Goal: Information Seeking & Learning: Learn about a topic

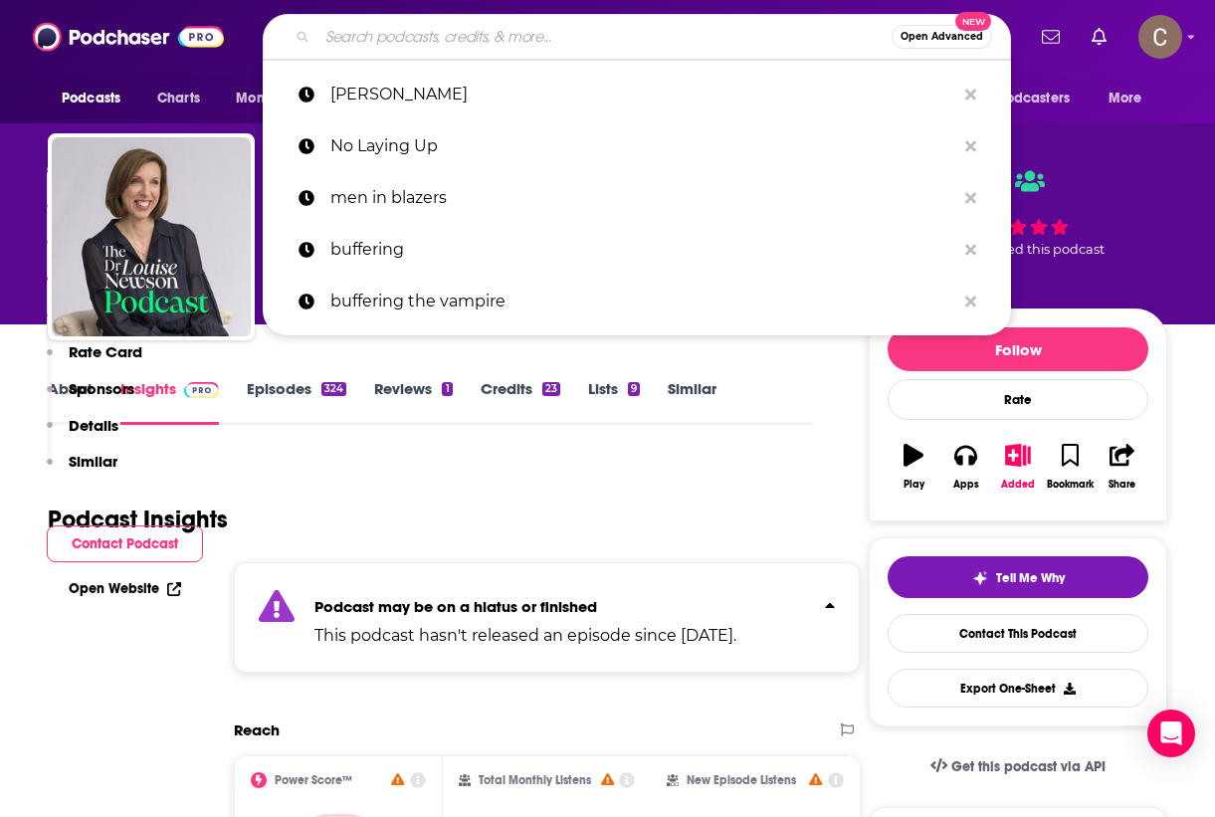
scroll to position [1857, 0]
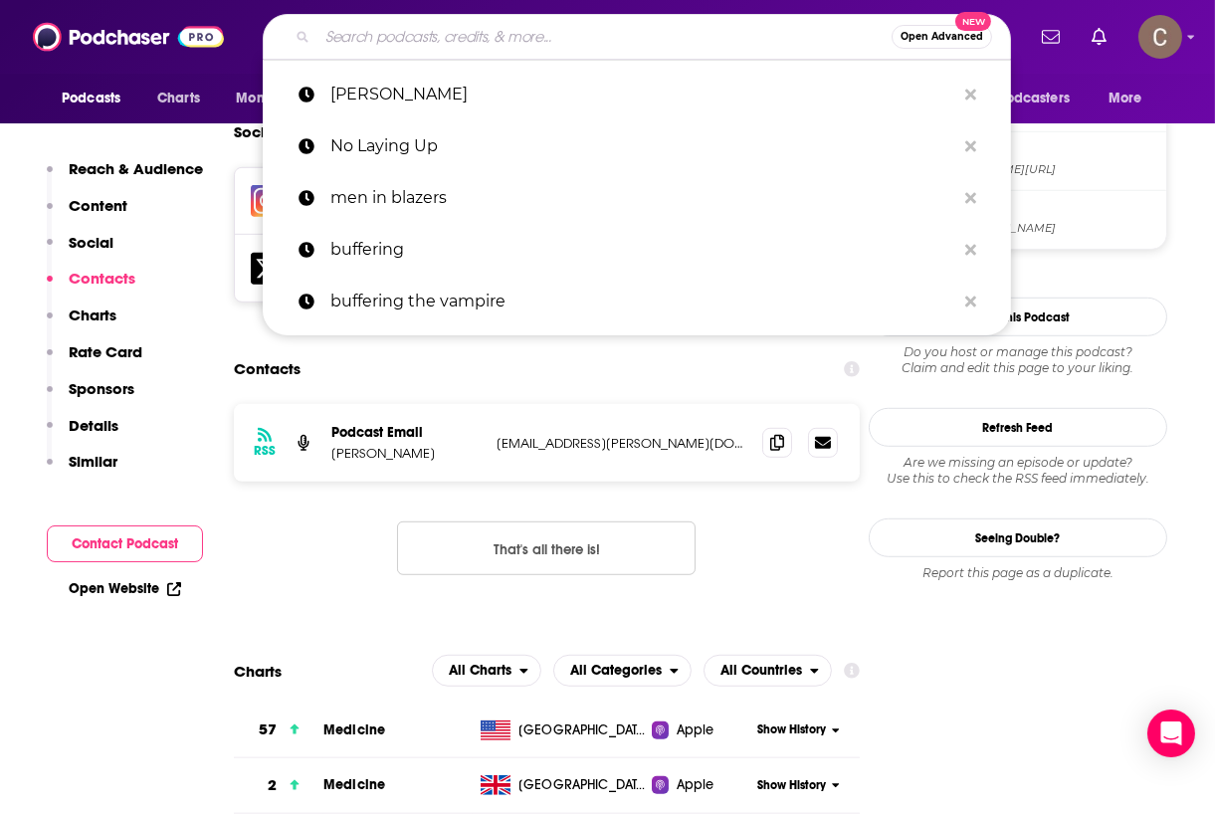
type input "A More Civilized Age: A Star Wars Podcast"
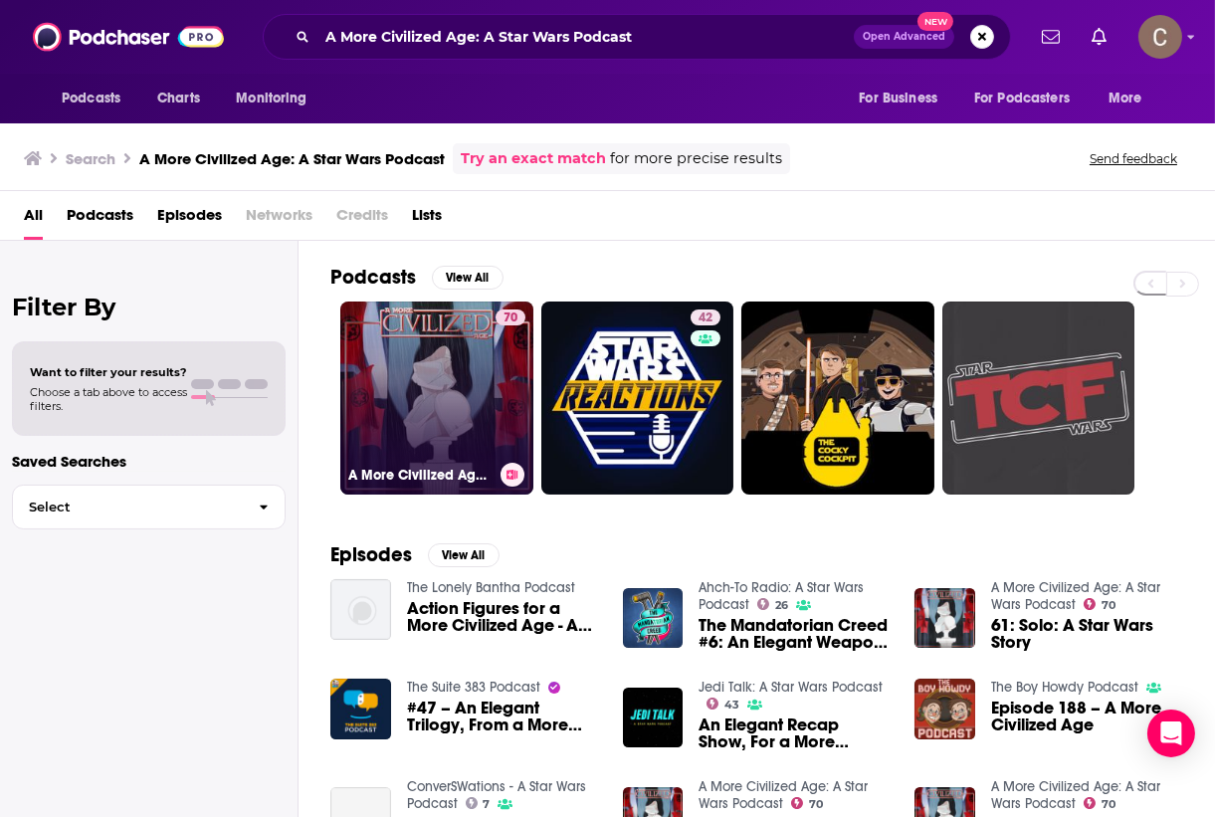
click at [430, 426] on link "70 A More Civilized Age: A Star Wars Podcast" at bounding box center [436, 398] width 193 height 193
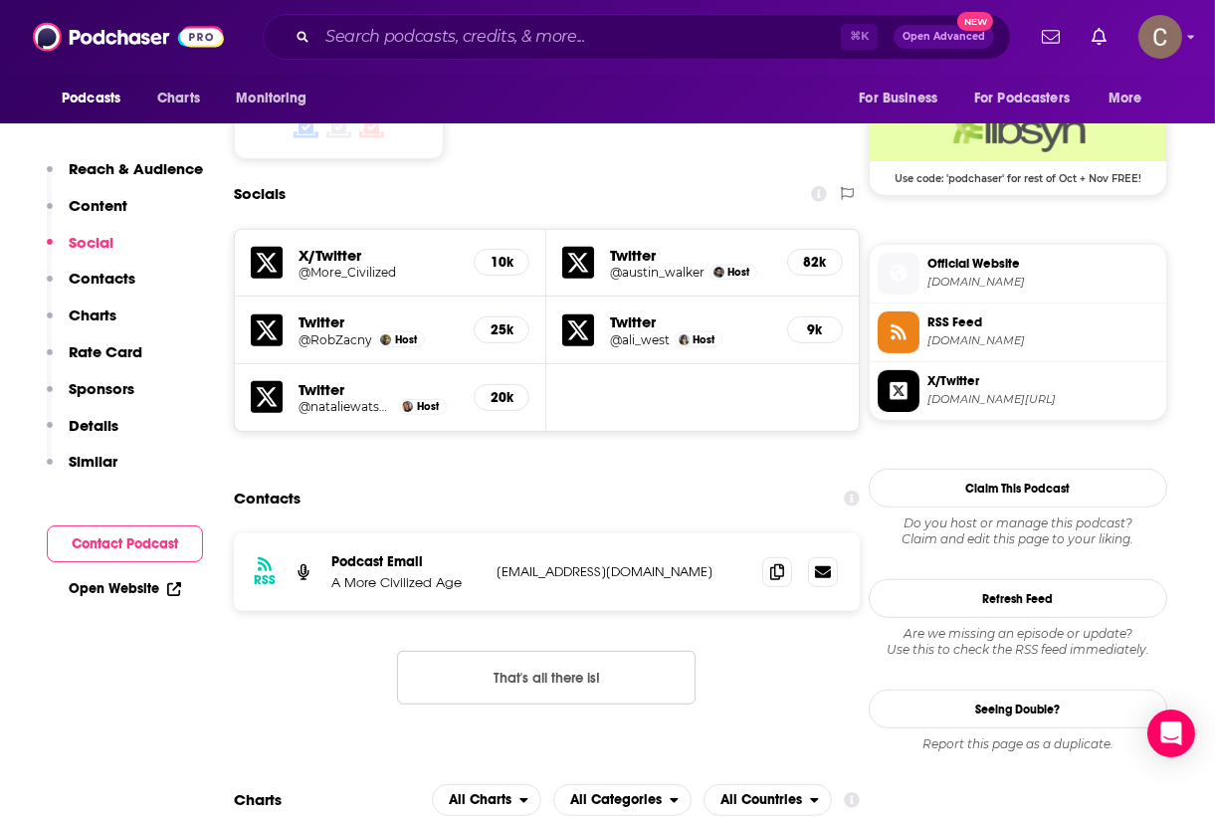
scroll to position [1784, 0]
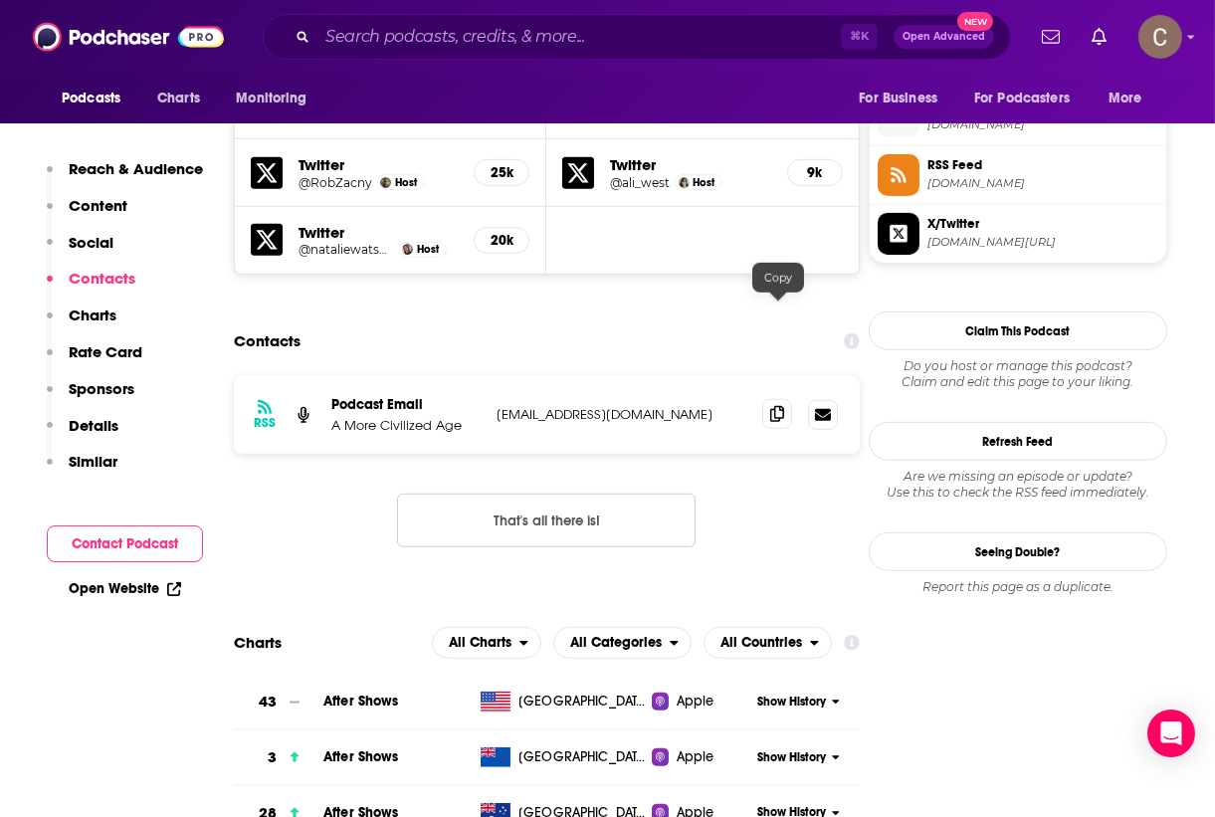
click at [783, 406] on icon at bounding box center [777, 414] width 14 height 16
click at [460, 31] on input "Search podcasts, credits, & more..." at bounding box center [578, 37] width 523 height 32
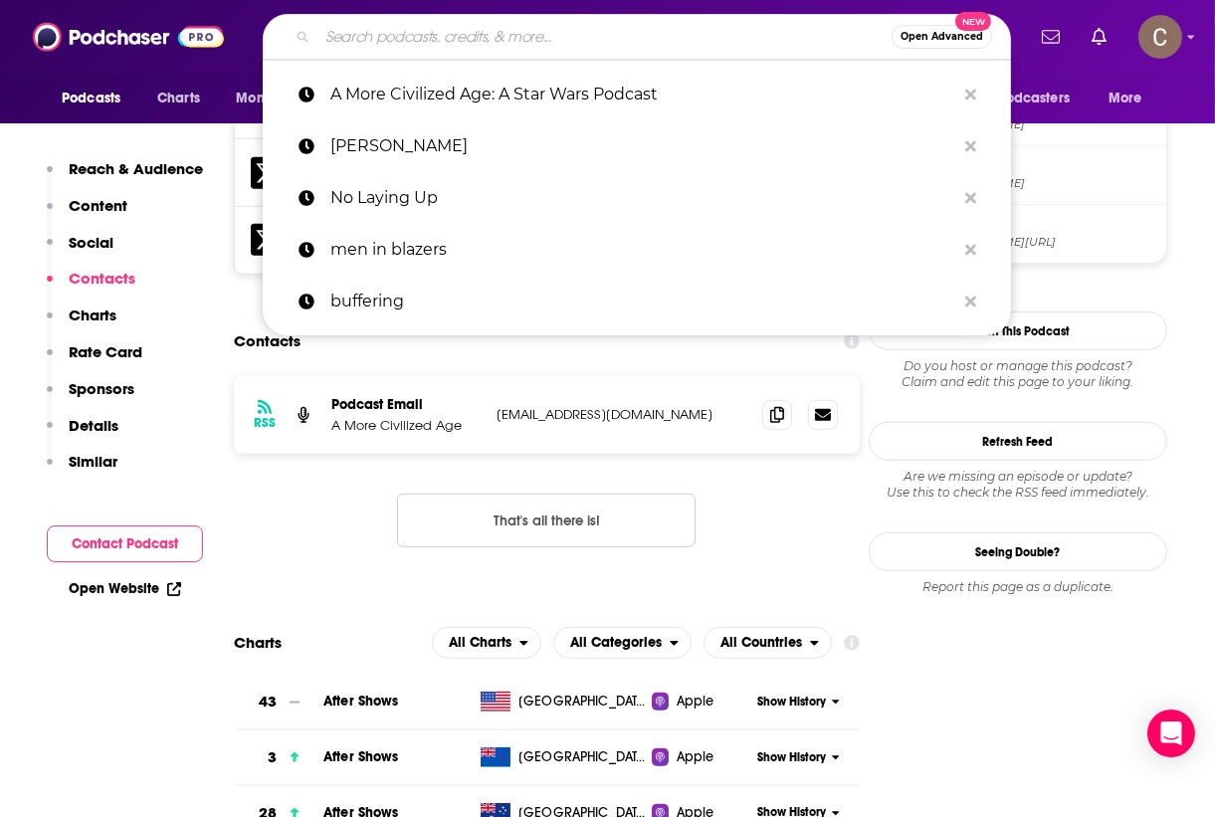
paste input "Heart and Hand"
type input "Heart and Hand"
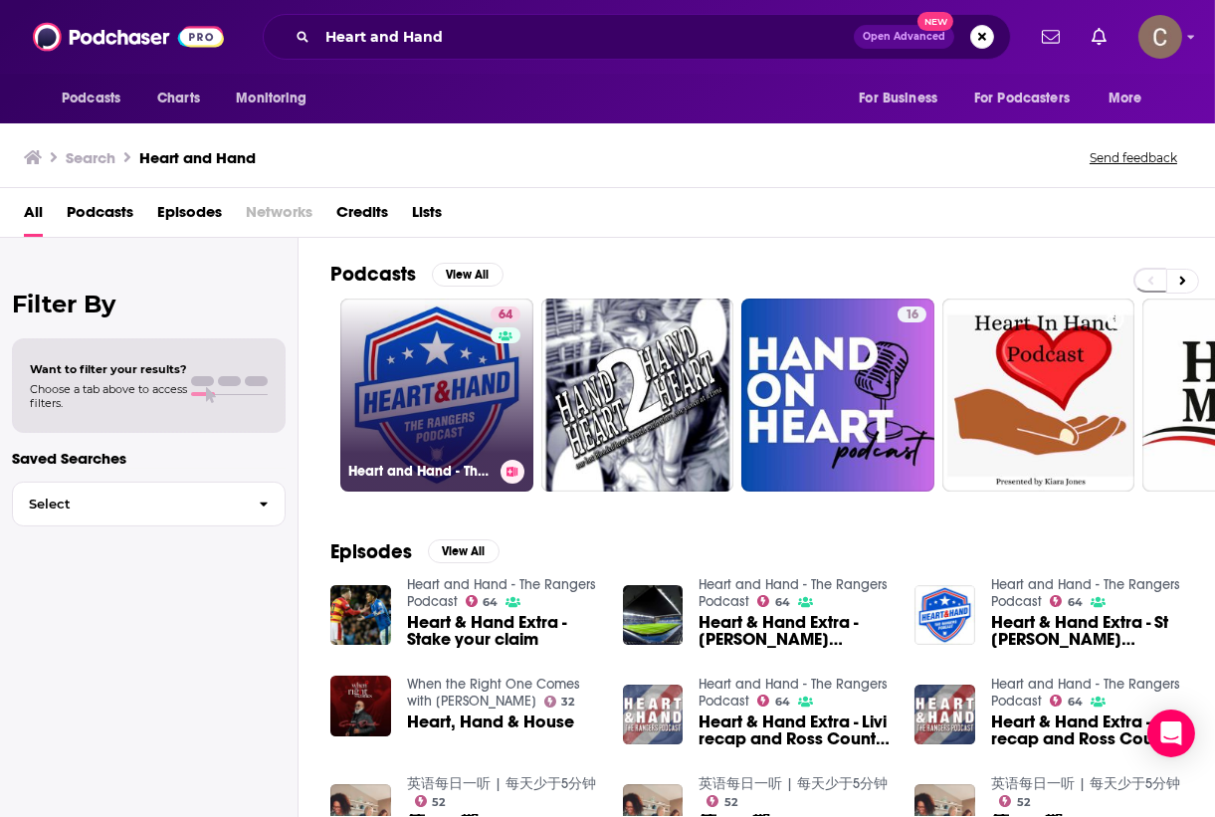
click at [443, 375] on link "64 Heart and Hand - The Rangers Podcast" at bounding box center [436, 395] width 193 height 193
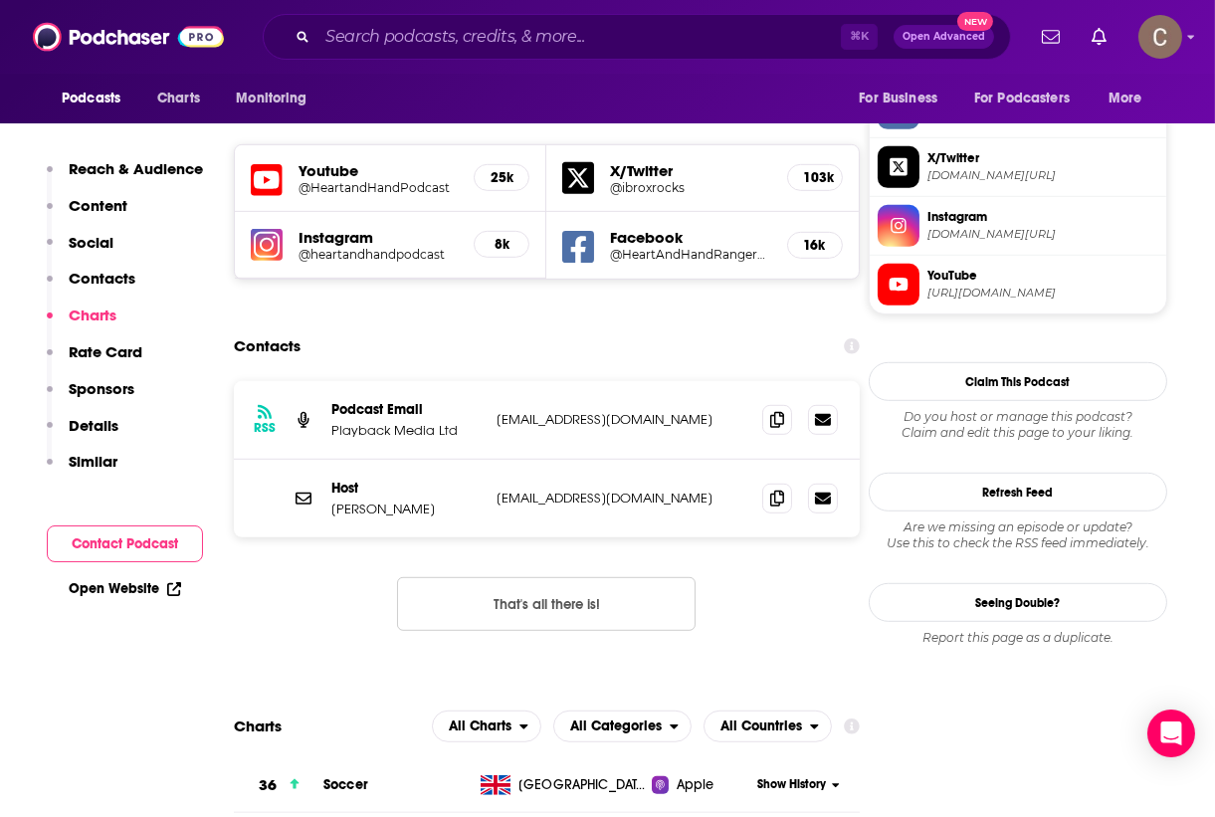
scroll to position [1715, 0]
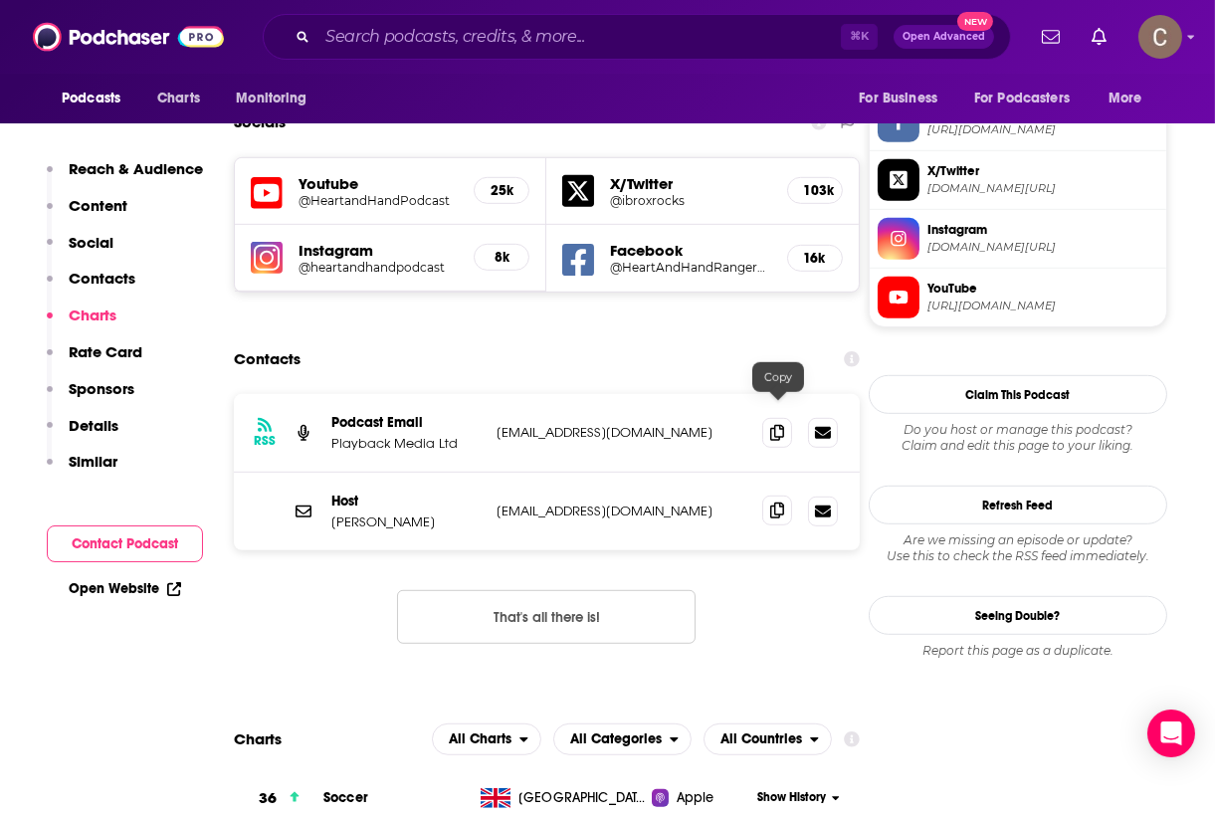
click at [772, 503] on icon at bounding box center [777, 511] width 14 height 16
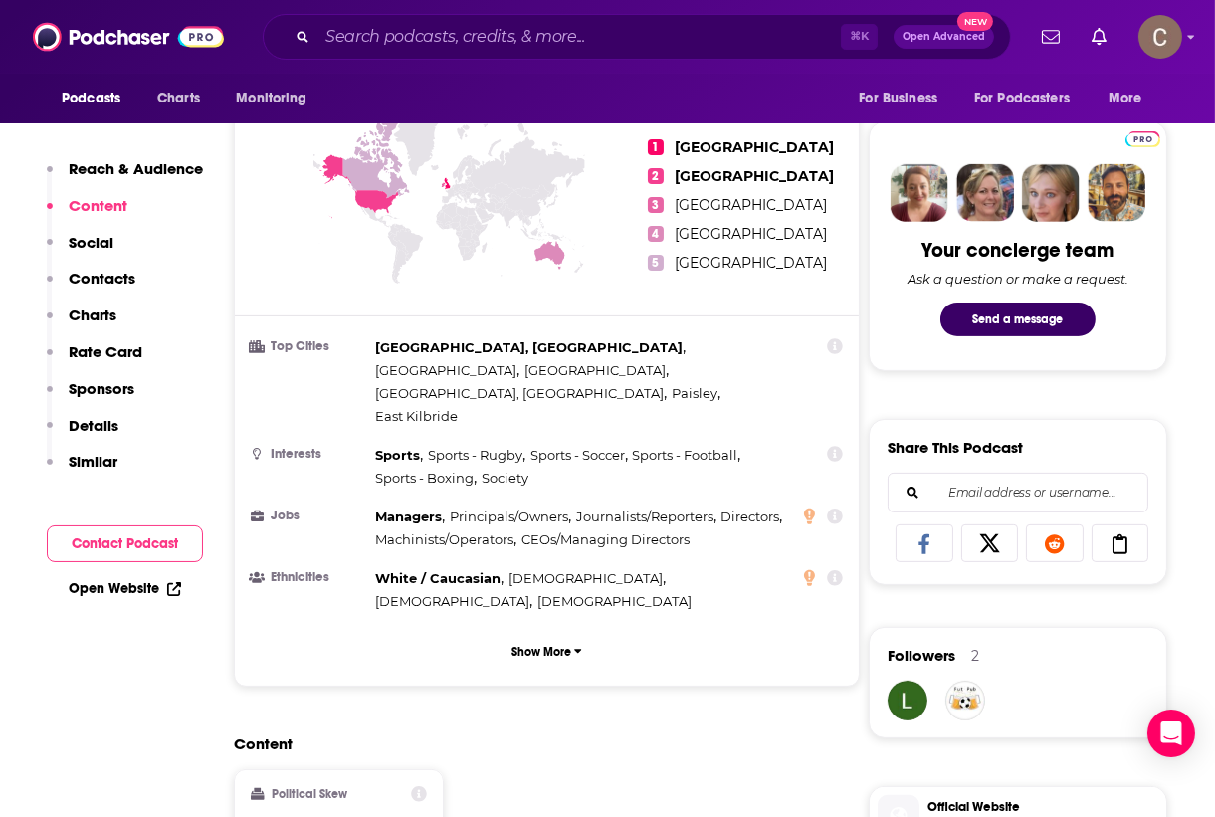
scroll to position [0, 0]
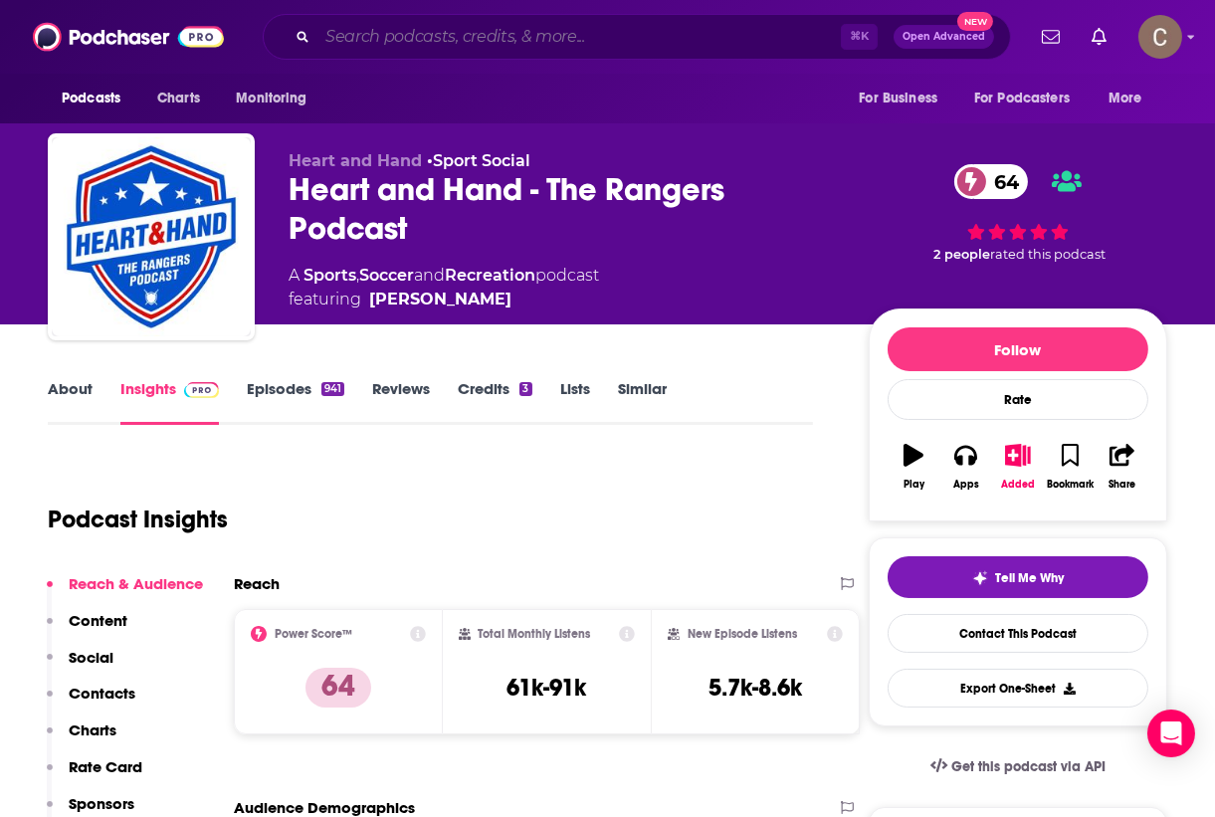
click at [473, 42] on input "Search podcasts, credits, & more..." at bounding box center [578, 37] width 523 height 32
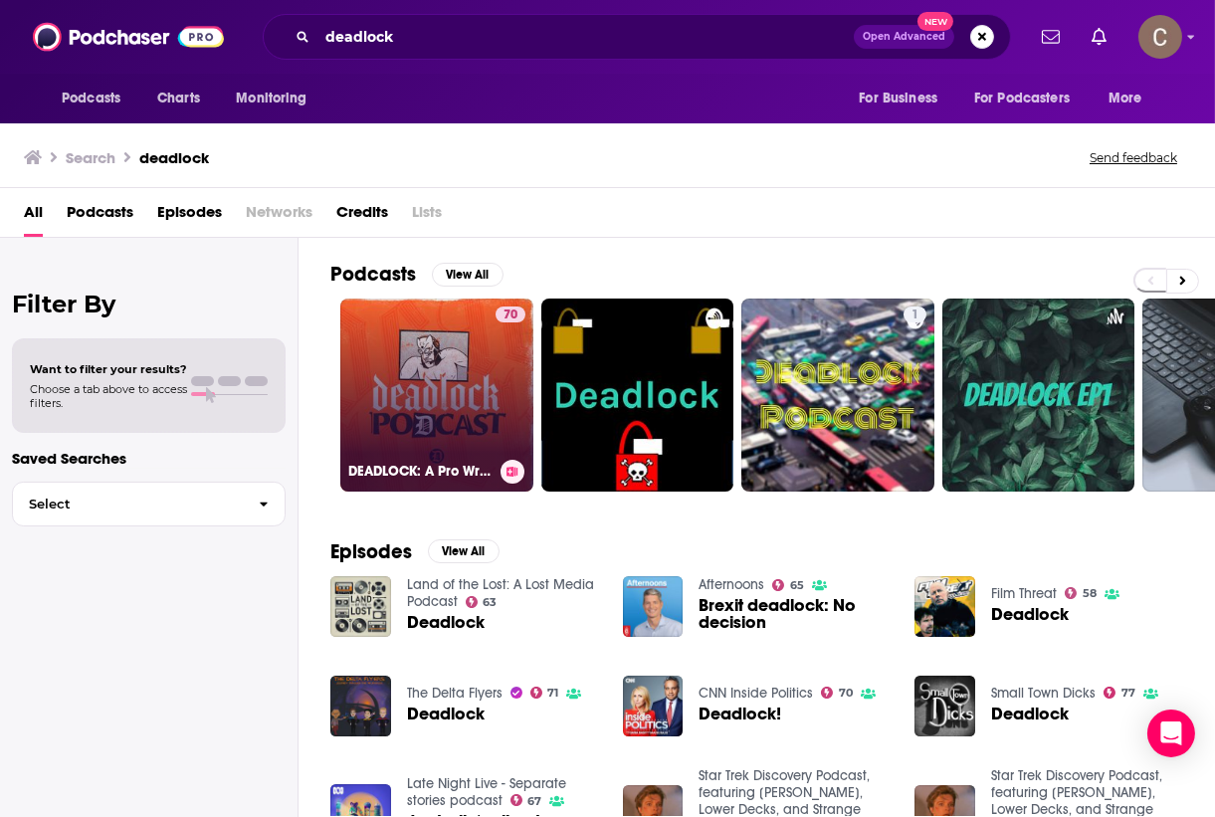
click at [473, 374] on link "70 DEADLOCK: A Pro Wrestling Podcast" at bounding box center [436, 395] width 193 height 193
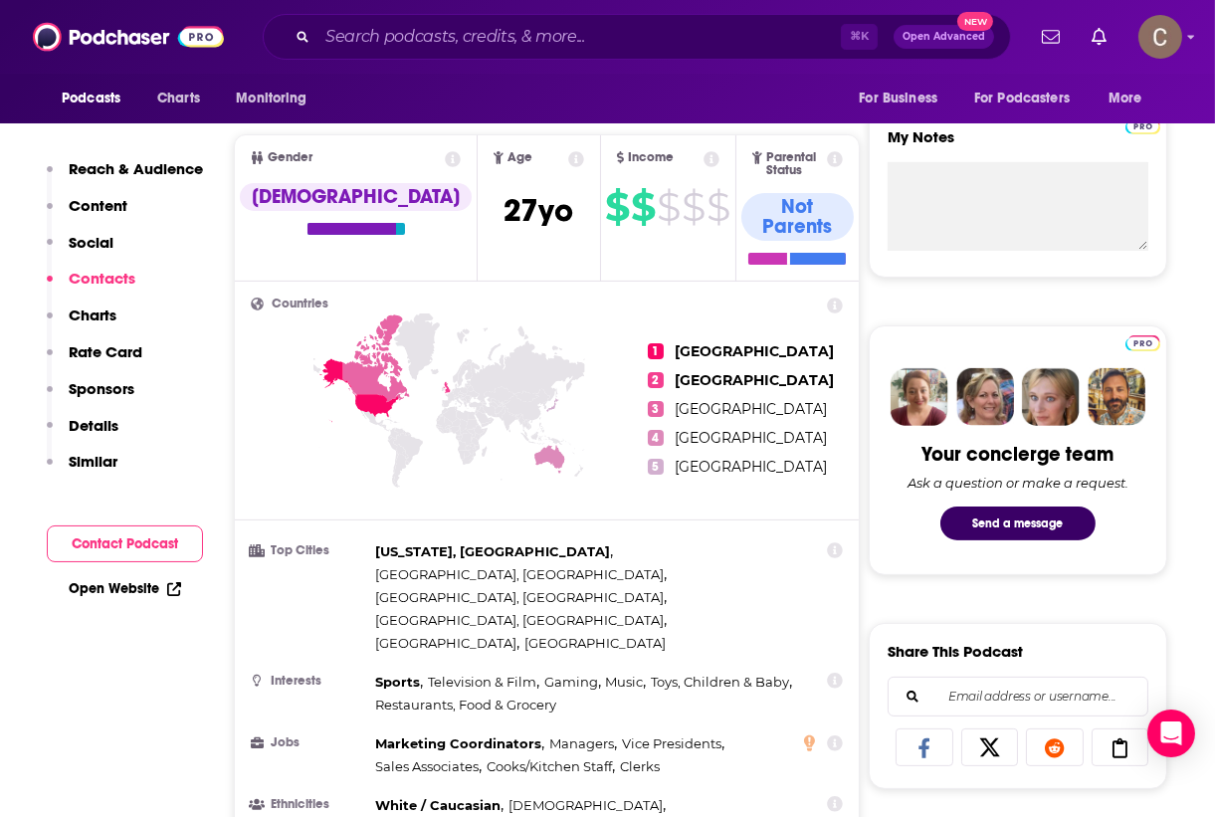
scroll to position [152, 0]
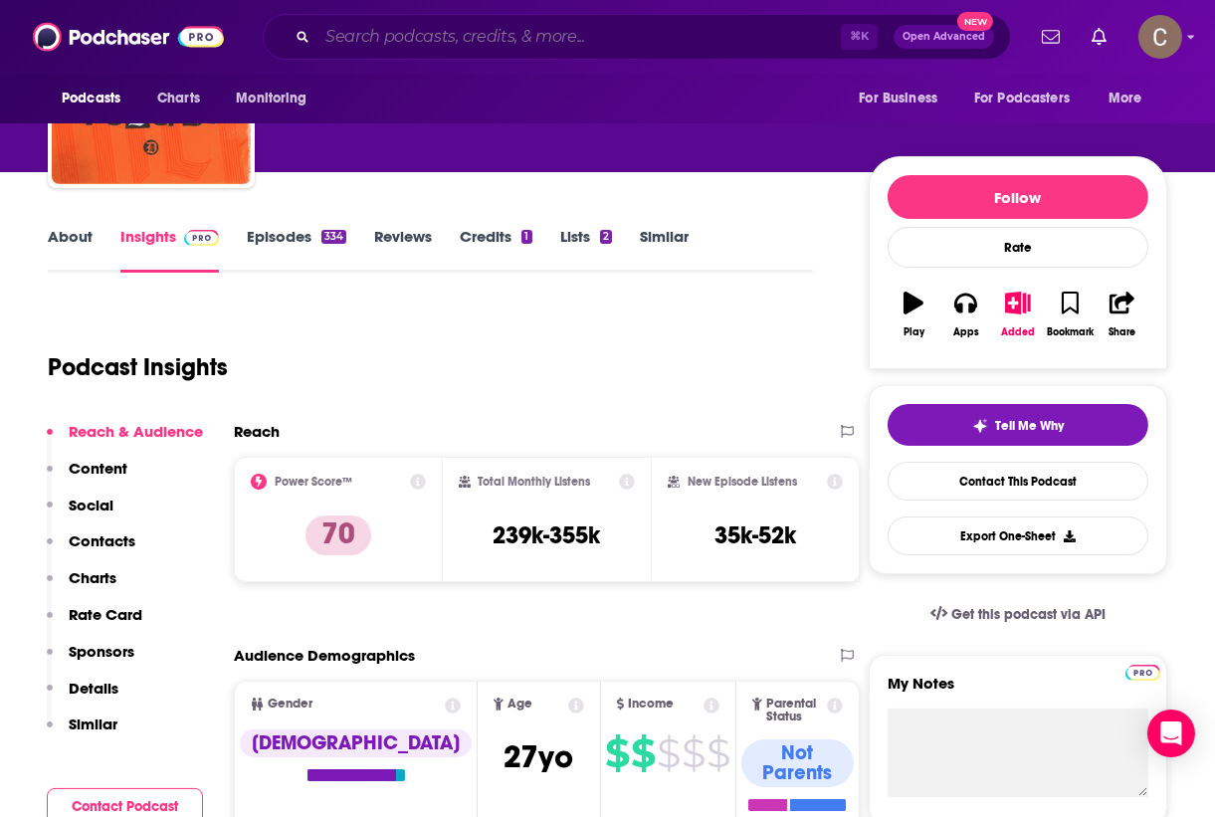
click at [449, 30] on input "Search podcasts, credits, & more..." at bounding box center [578, 37] width 523 height 32
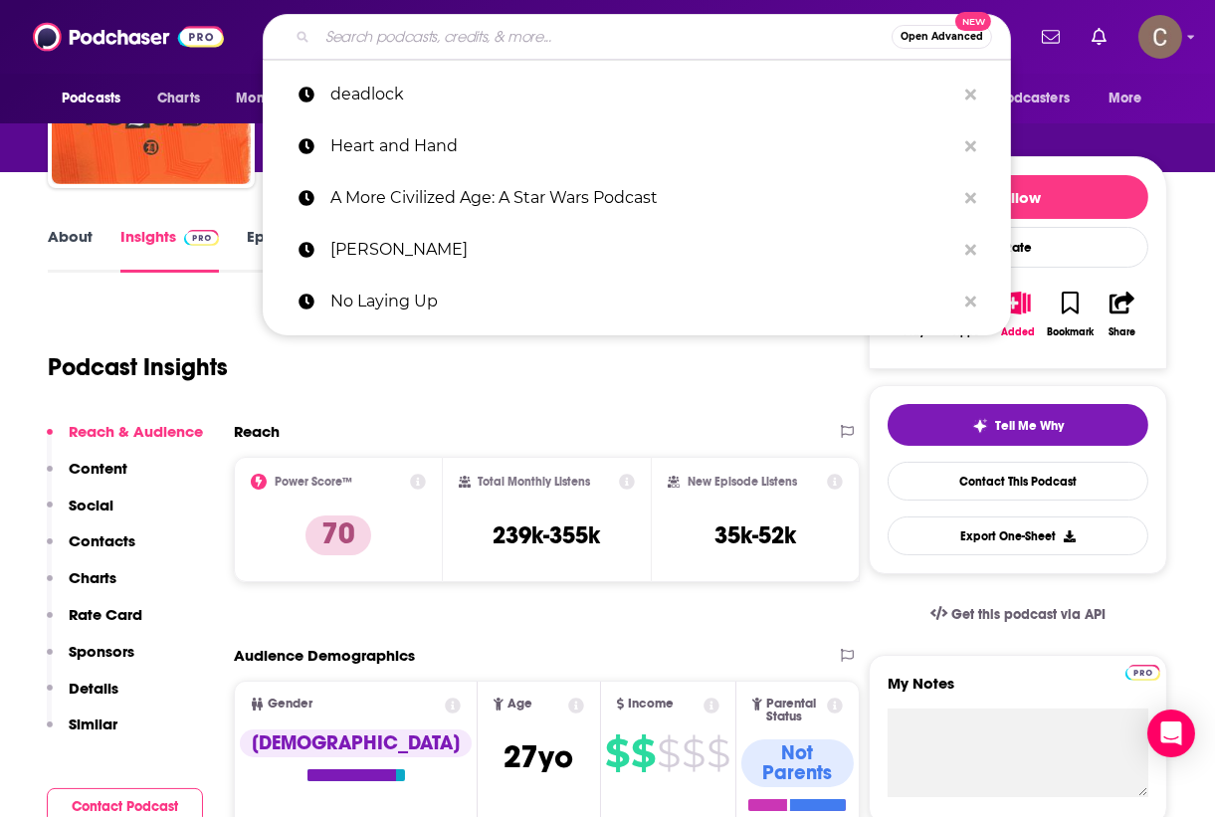
type input "l"
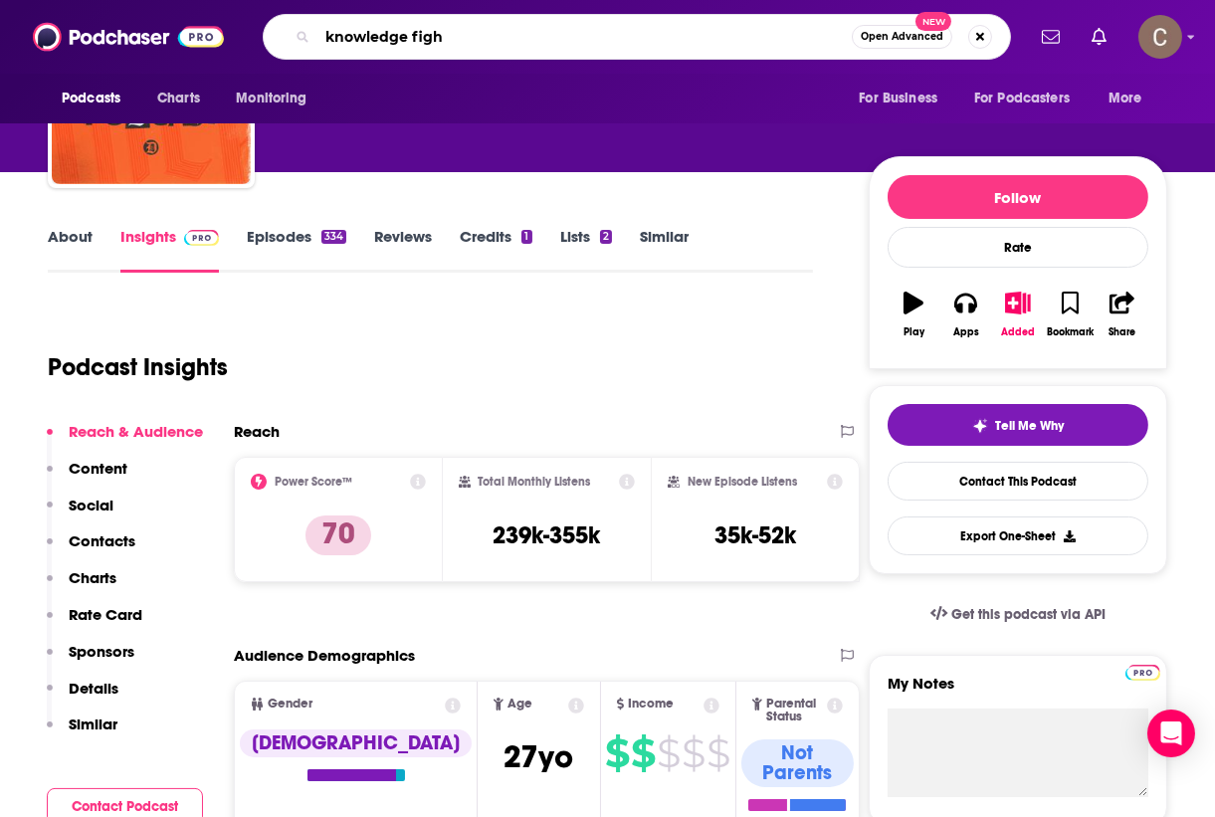
type input "knowledge fight"
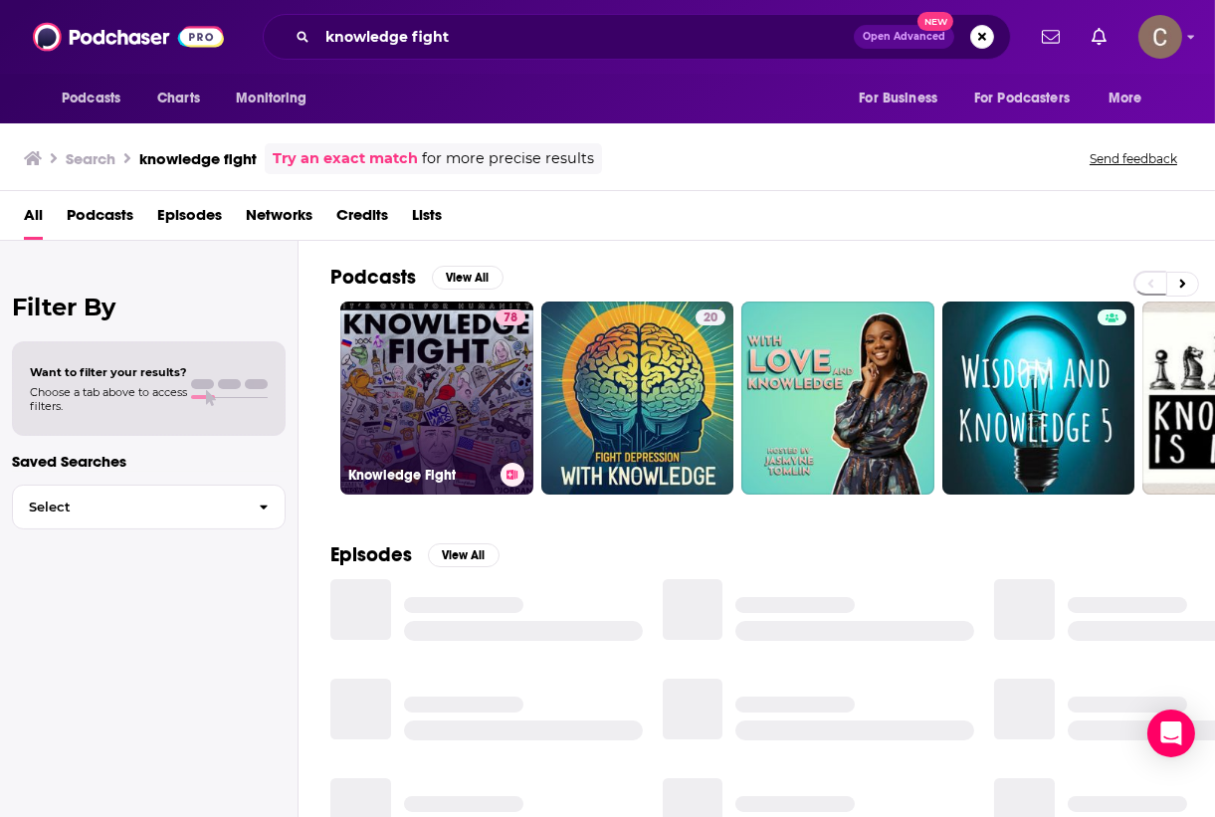
click at [461, 371] on link "78 Knowledge Fight" at bounding box center [436, 398] width 193 height 193
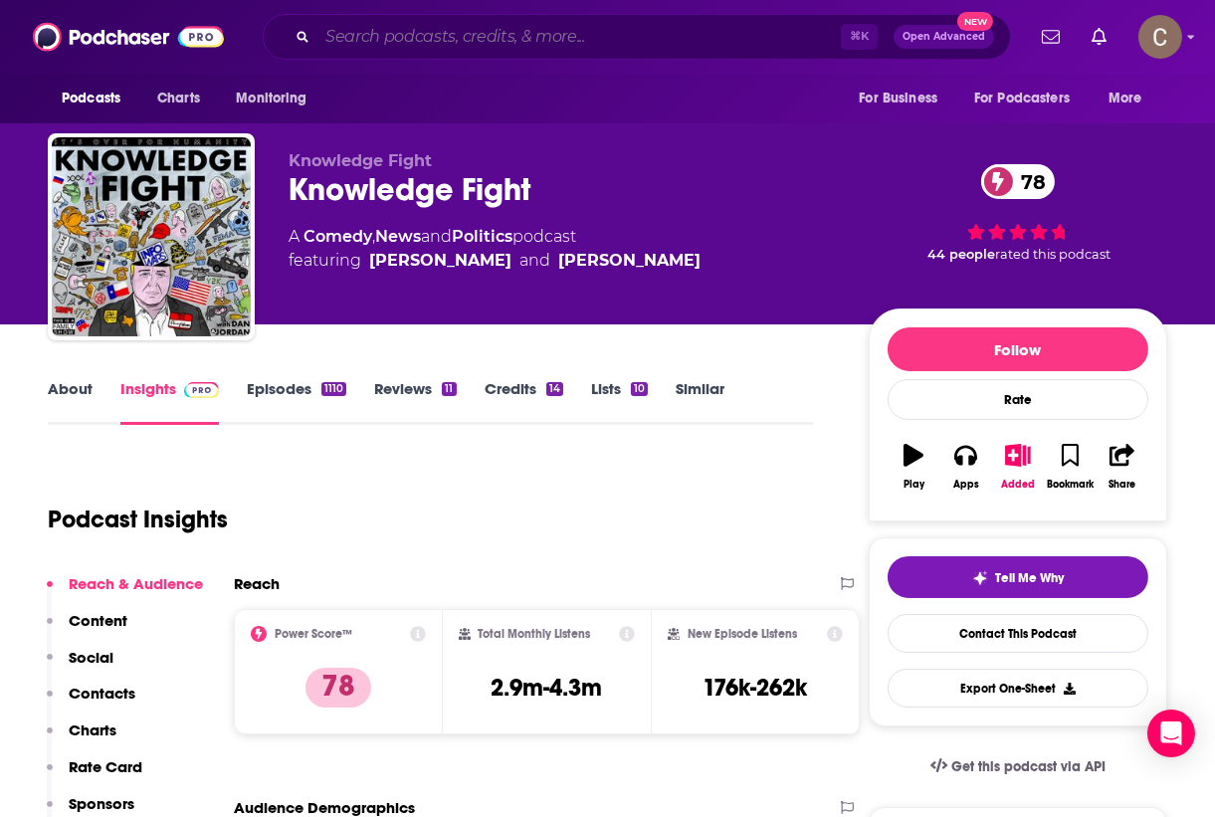
click at [440, 41] on input "Search podcasts, credits, & more..." at bounding box center [578, 37] width 523 height 32
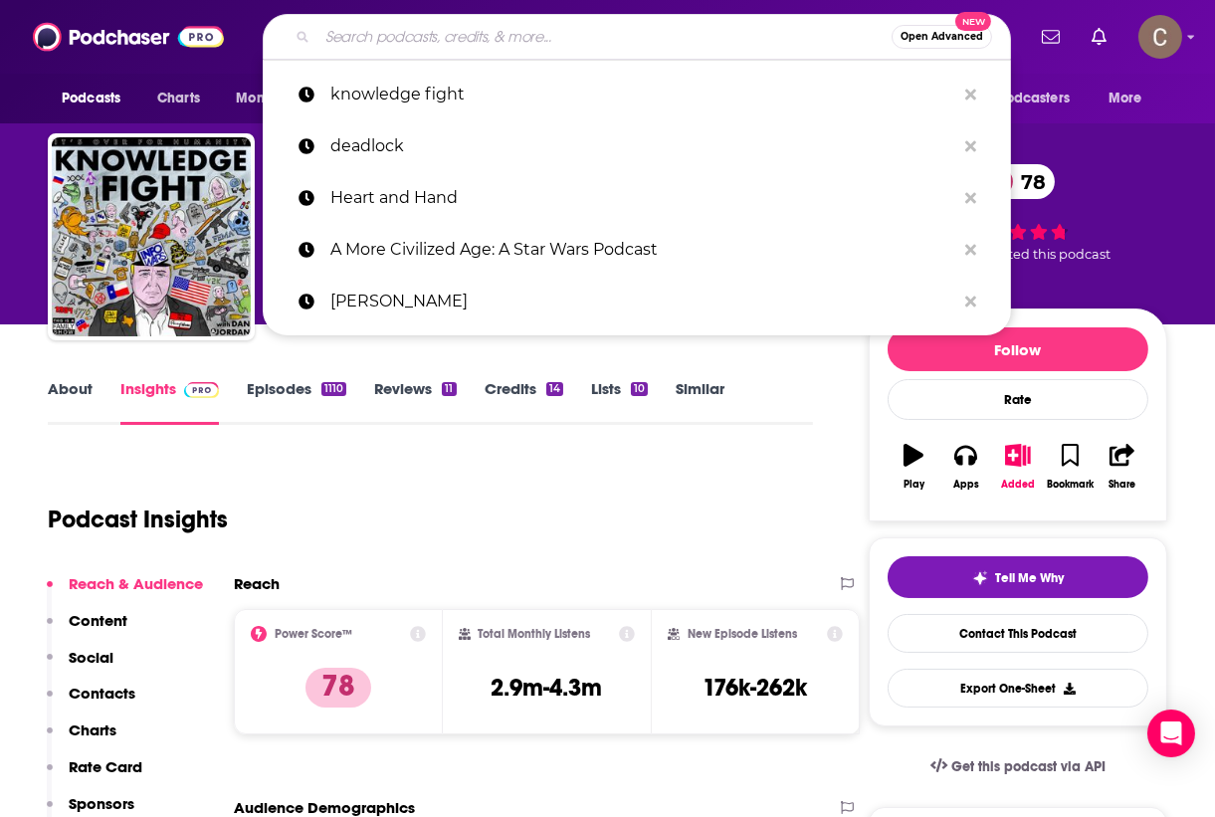
paste input "Dear [PERSON_NAME] and [PERSON_NAME]"
type input "Dear [PERSON_NAME] and [PERSON_NAME]"
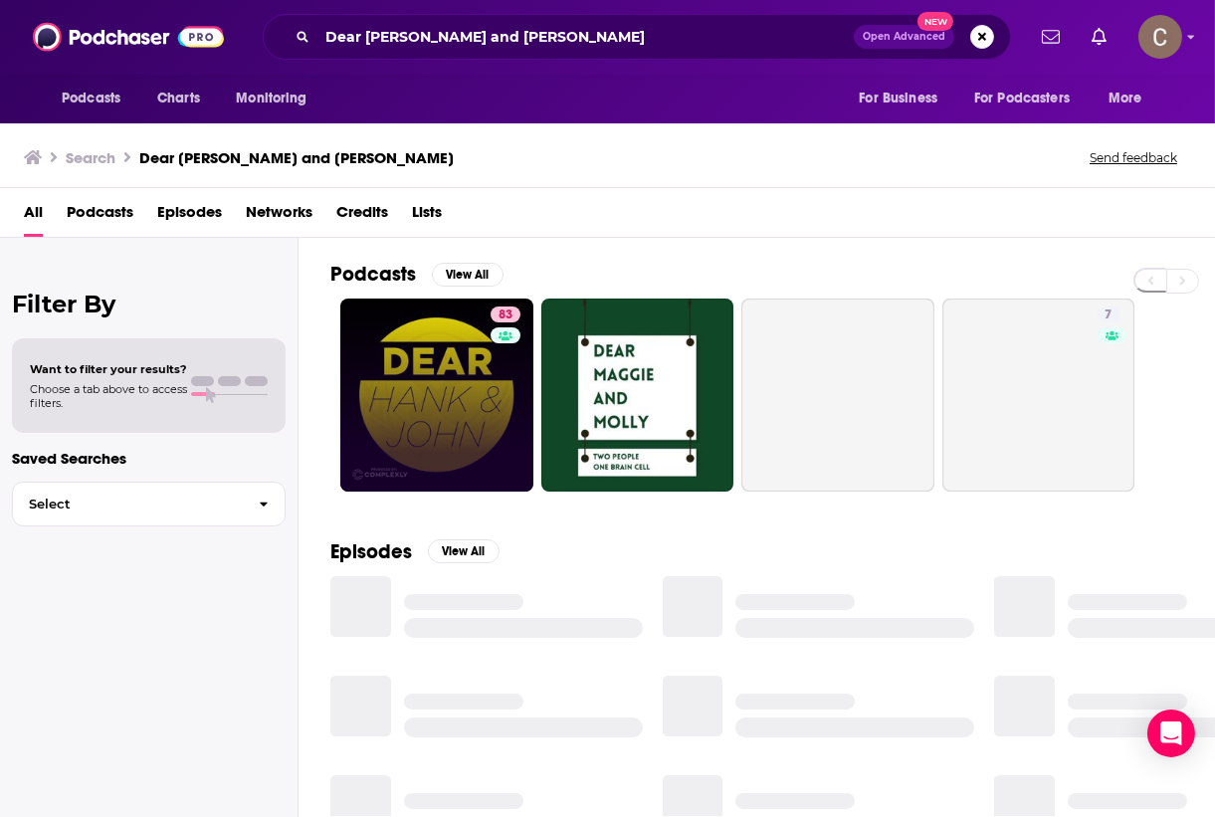
click at [395, 404] on link "83" at bounding box center [436, 395] width 193 height 193
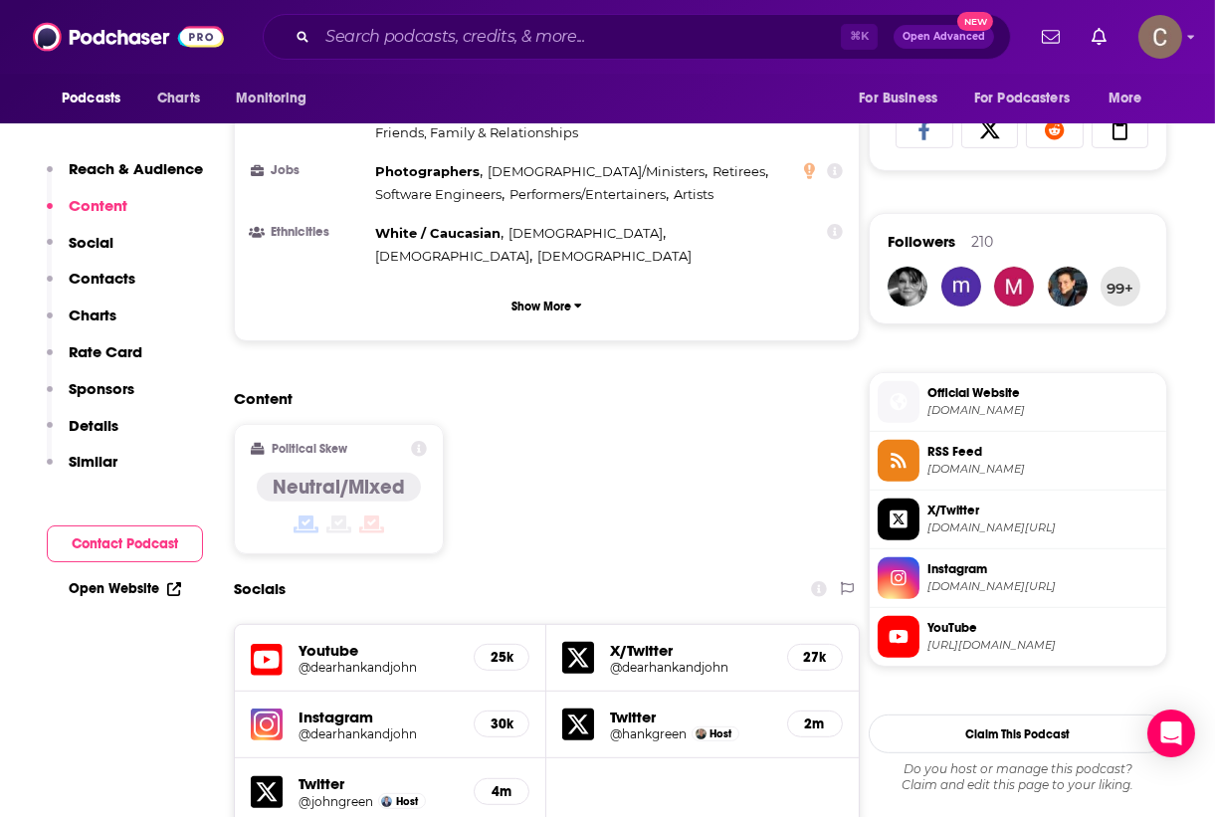
scroll to position [1043, 0]
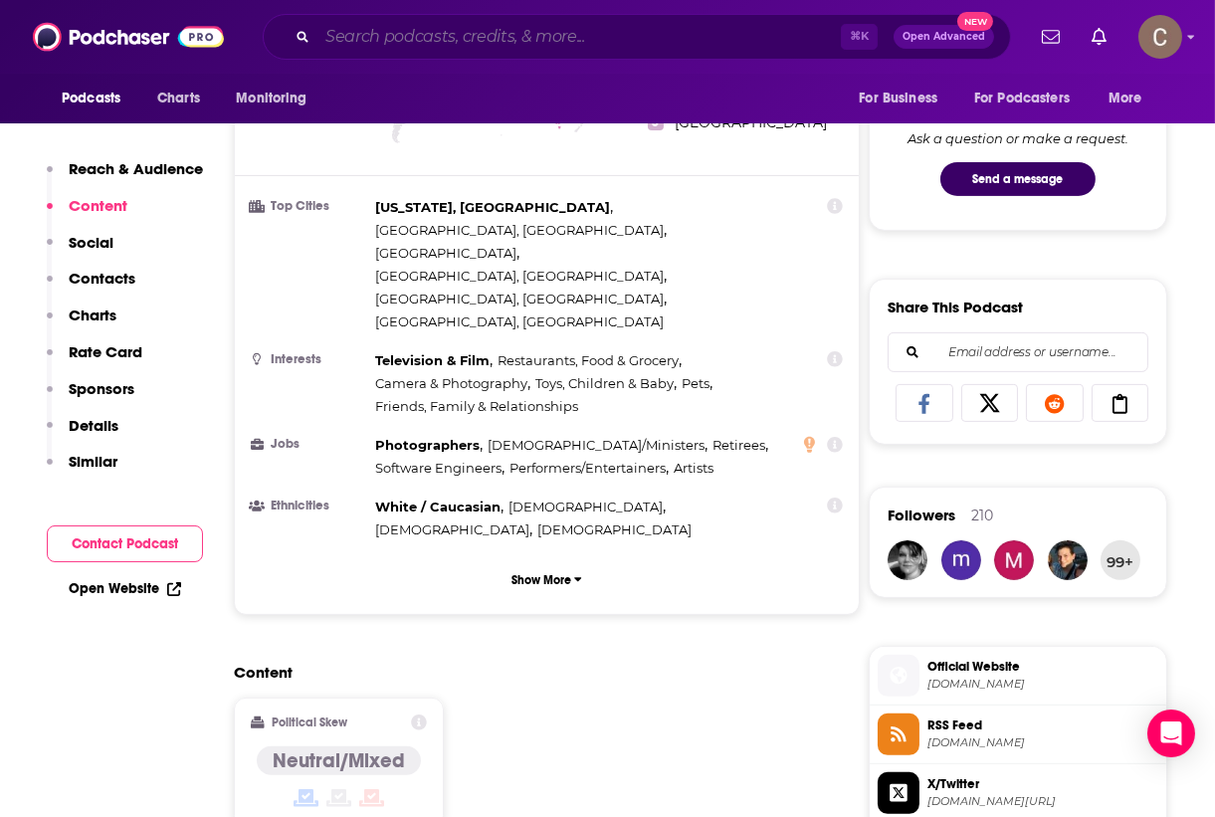
click at [469, 35] on input "Search podcasts, credits, & more..." at bounding box center [578, 37] width 523 height 32
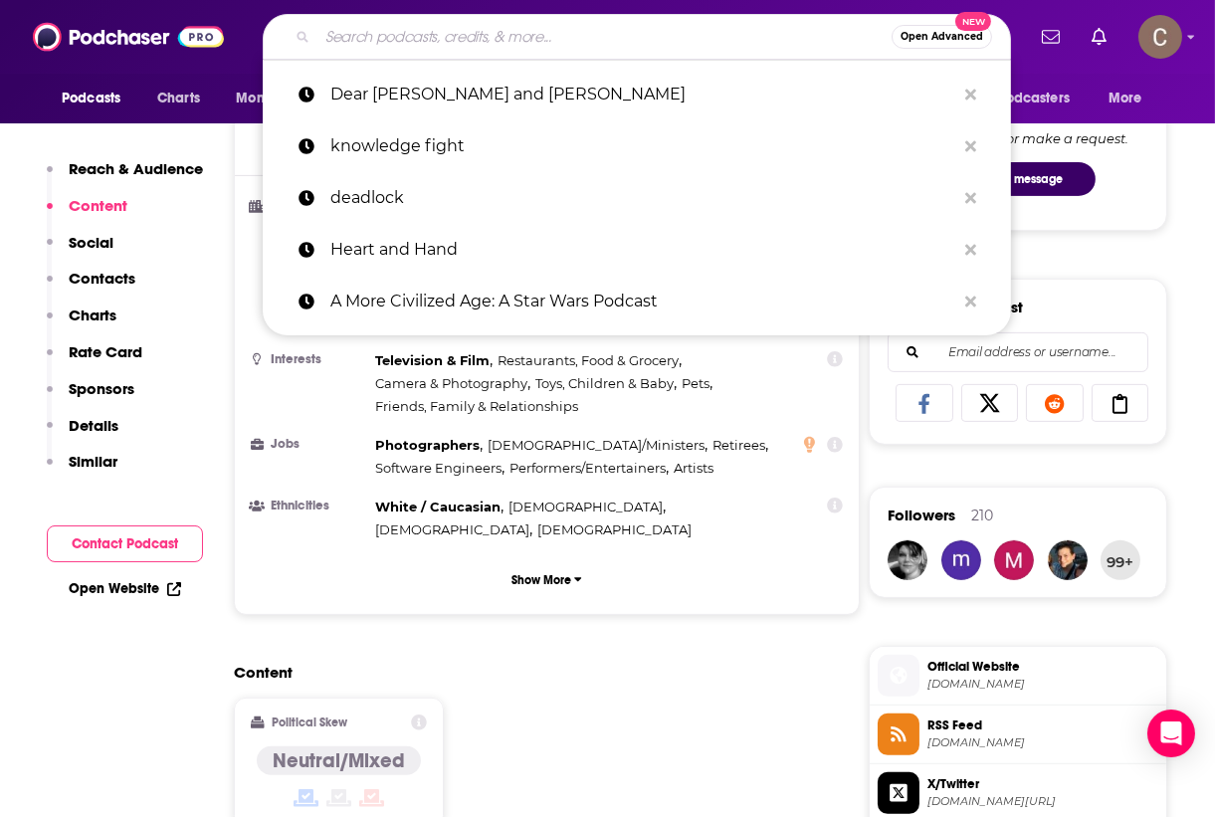
paste input "Friends at the Table"
type input "Friends at the Table"
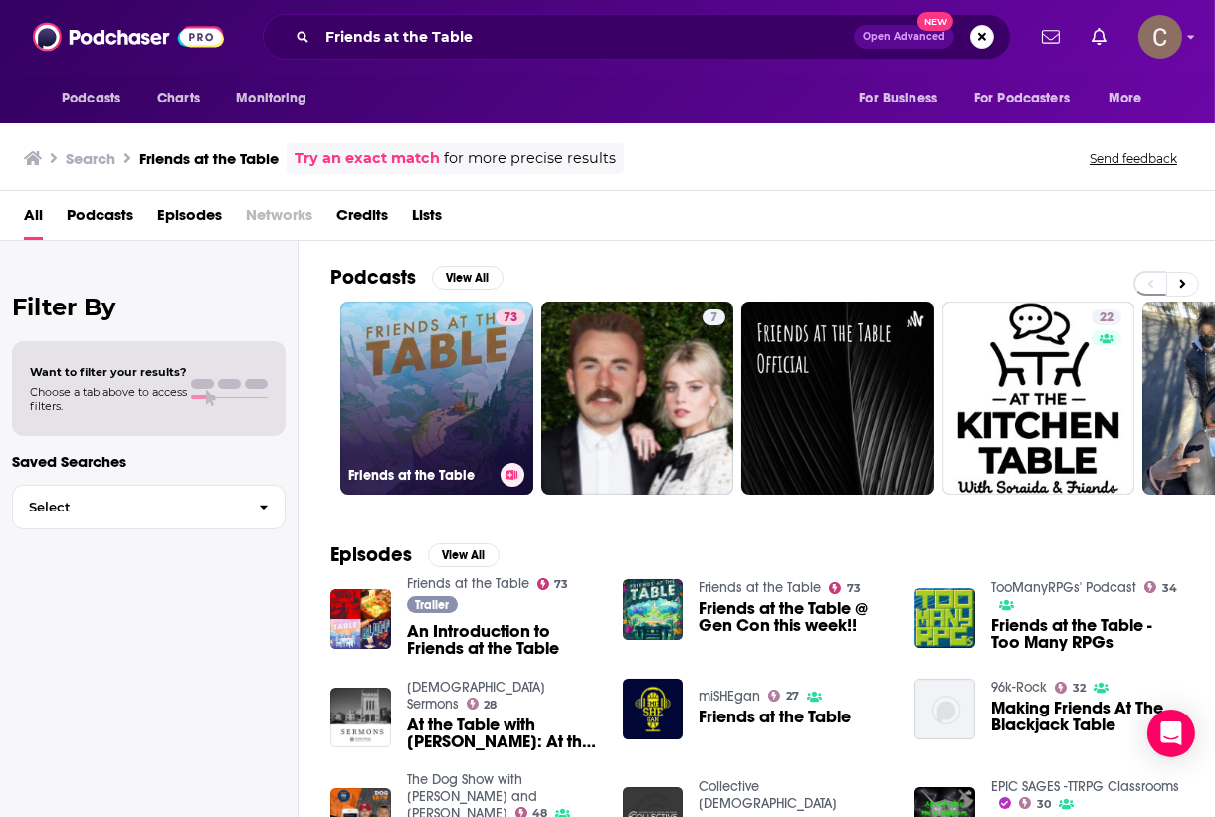
click at [449, 390] on link "73 Friends at the Table" at bounding box center [436, 398] width 193 height 193
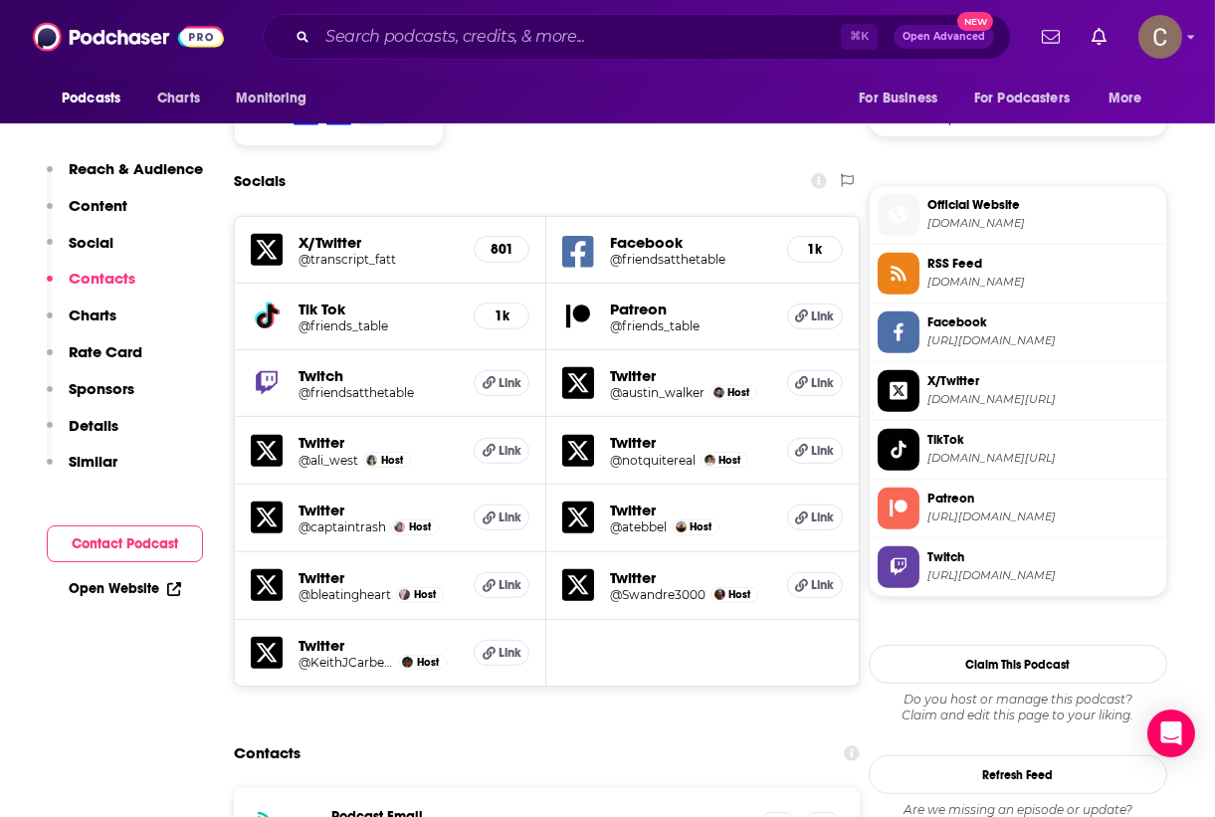
scroll to position [1634, 0]
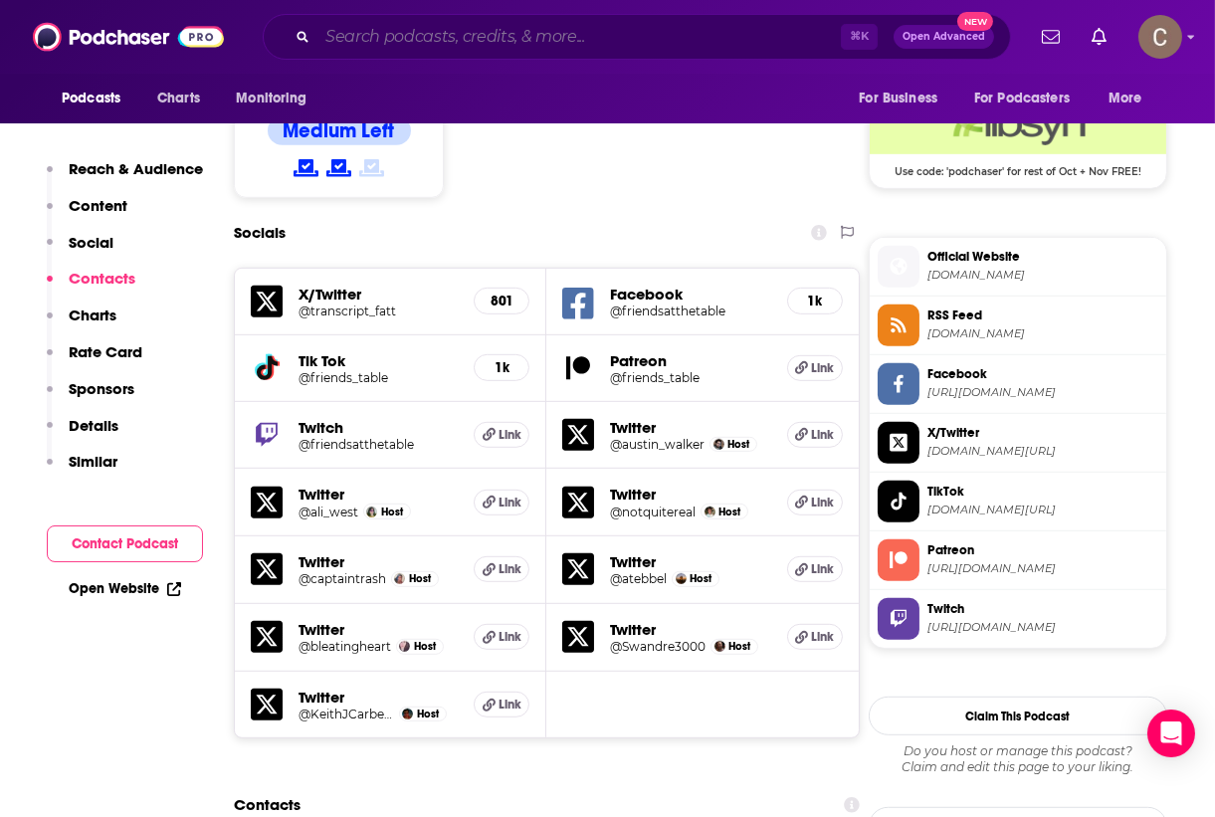
click at [412, 30] on input "Search podcasts, credits, & more..." at bounding box center [578, 37] width 523 height 32
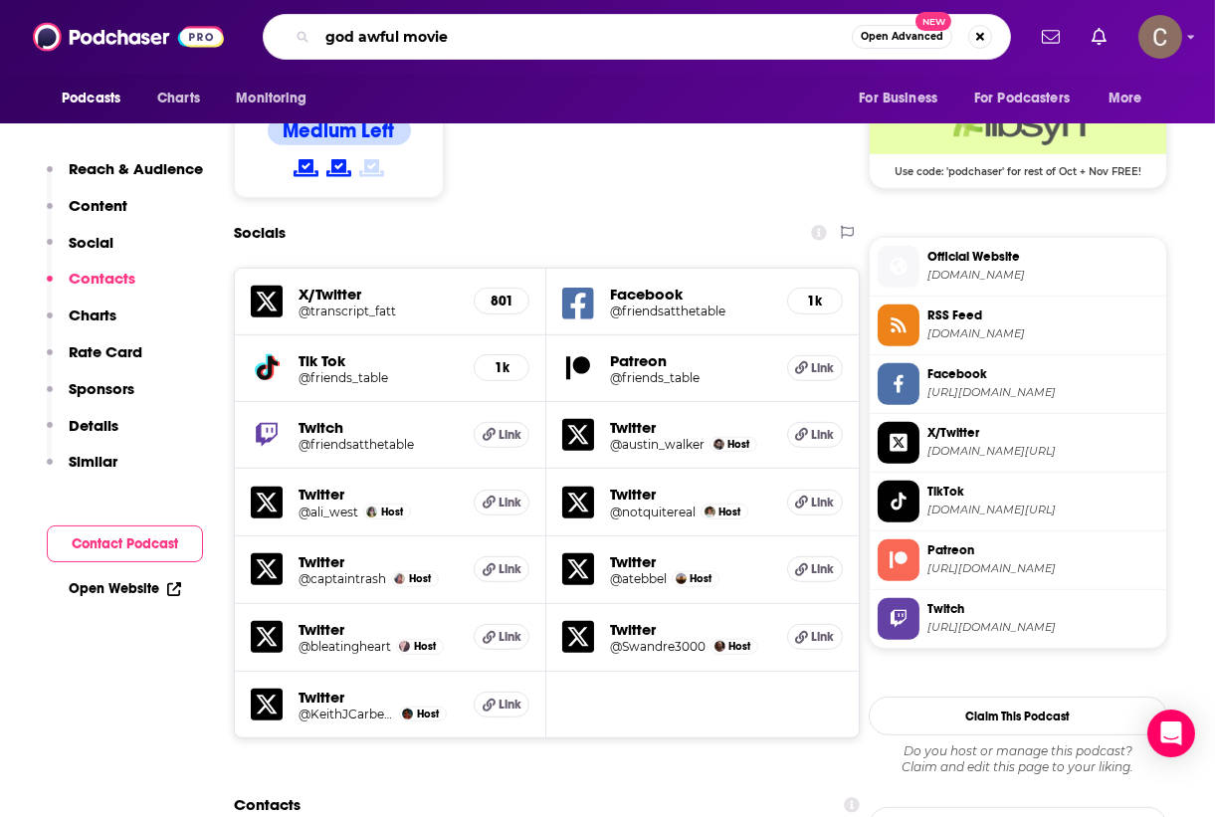
type input "god awful movies"
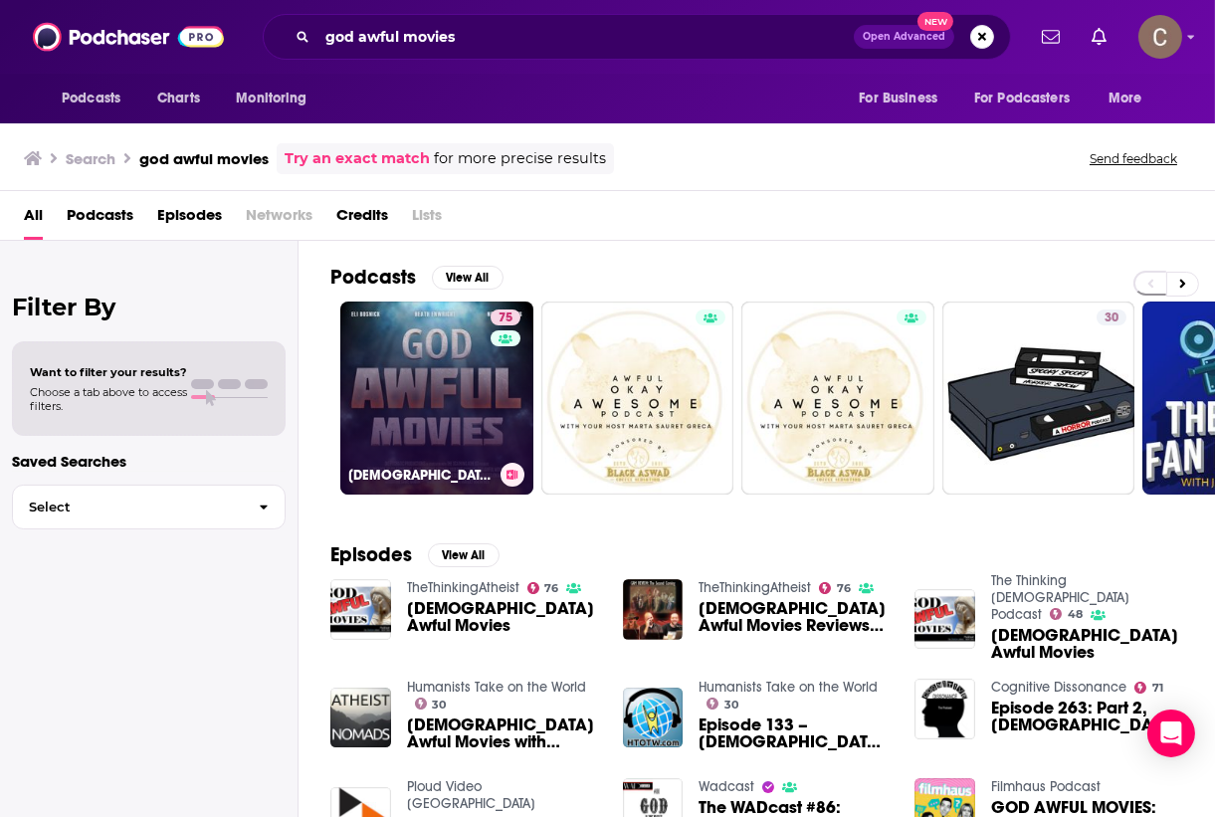
click at [457, 355] on link "75 [DEMOGRAPHIC_DATA] Awful Movies" at bounding box center [436, 398] width 193 height 193
